Goal: Task Accomplishment & Management: Complete application form

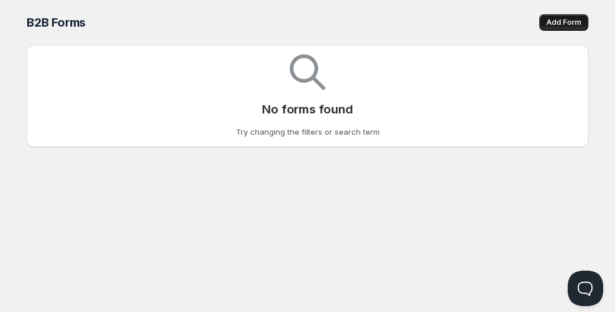
click at [565, 17] on button "Add Form" at bounding box center [563, 22] width 49 height 17
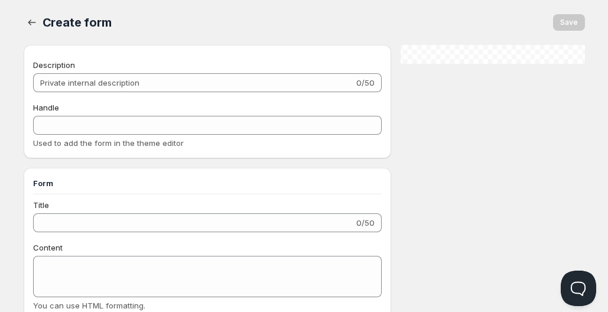
checkbox input "true"
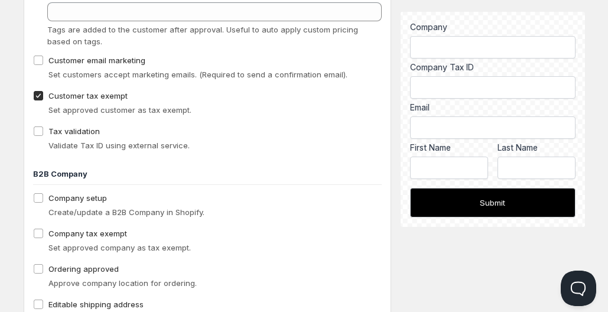
scroll to position [805, 0]
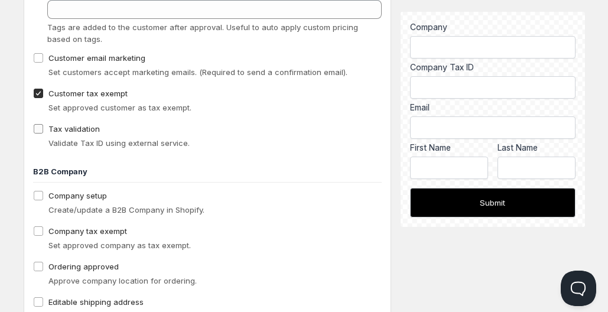
click at [95, 128] on span "Tax validation" at bounding box center [73, 128] width 51 height 9
click at [43, 128] on input "Tax validation" at bounding box center [38, 128] width 9 height 9
checkbox input "true"
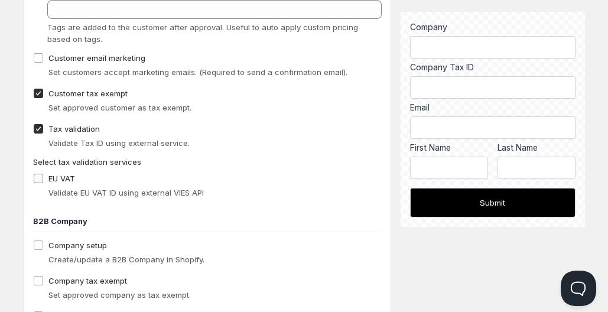
click at [55, 177] on span "EU VAT" at bounding box center [61, 178] width 27 height 9
click at [43, 177] on input "EU VAT" at bounding box center [38, 178] width 9 height 9
checkbox input "true"
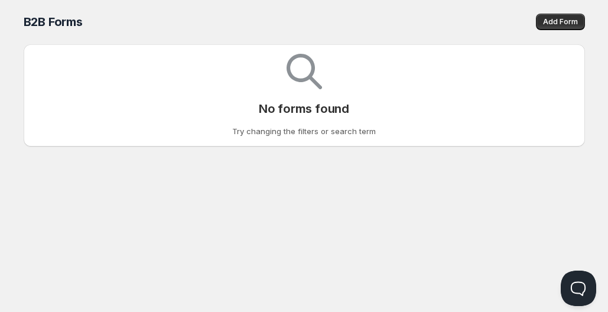
scroll to position [1, 0]
